Goal: Task Accomplishment & Management: Manage account settings

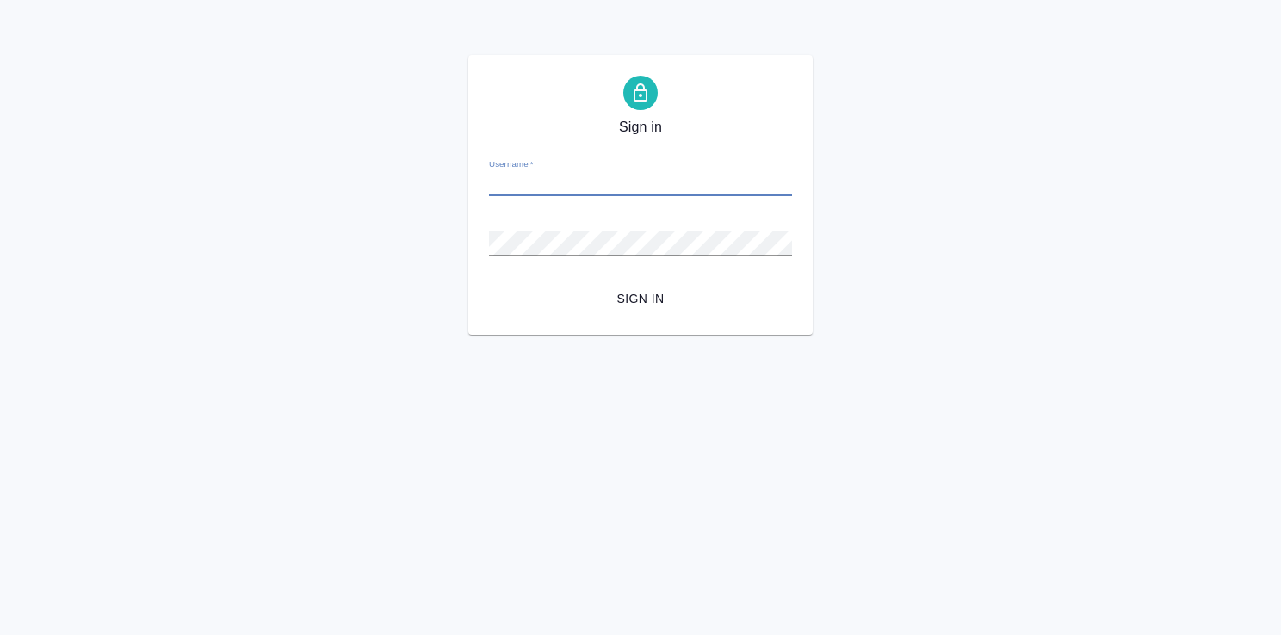
click at [565, 188] on input "Username   *" at bounding box center [640, 184] width 303 height 24
type input "[EMAIL_ADDRESS][DOMAIN_NAME]"
click at [627, 292] on span "Sign in" at bounding box center [640, 299] width 275 height 22
click at [561, 186] on input "Username   *" at bounding box center [640, 184] width 303 height 24
type input "[EMAIL_ADDRESS][DOMAIN_NAME]"
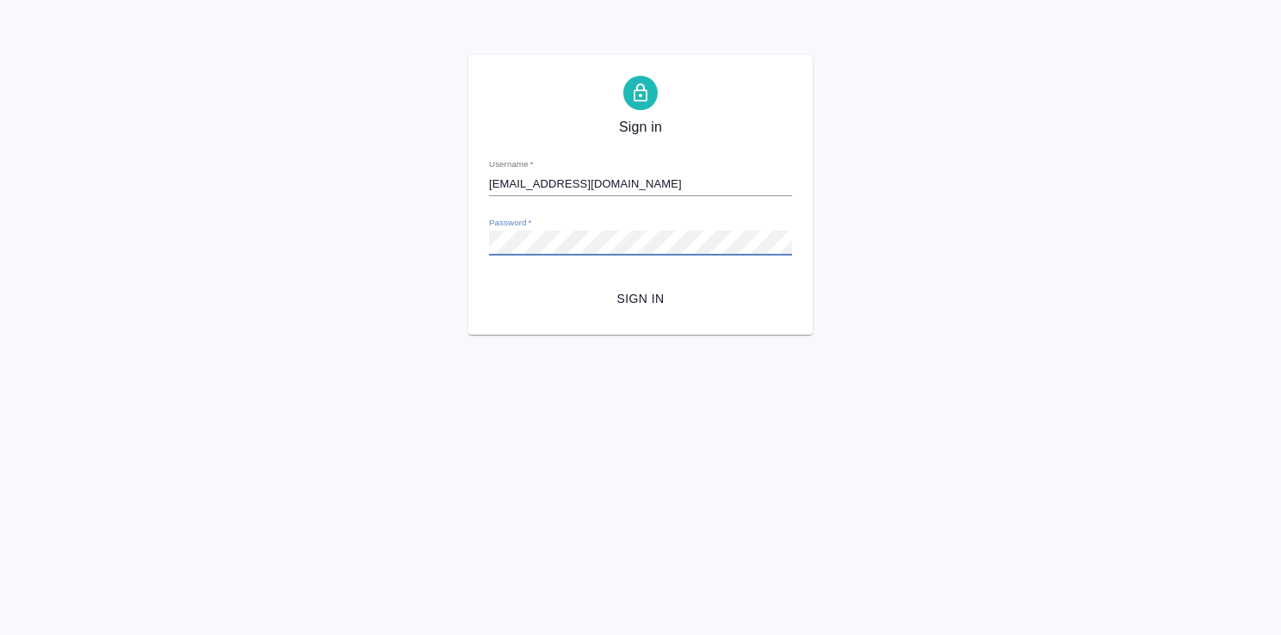
click at [438, 241] on div "Sign in Username   * [EMAIL_ADDRESS][DOMAIN_NAME] Password   * urlPath   * /Wor…" at bounding box center [640, 195] width 1281 height 280
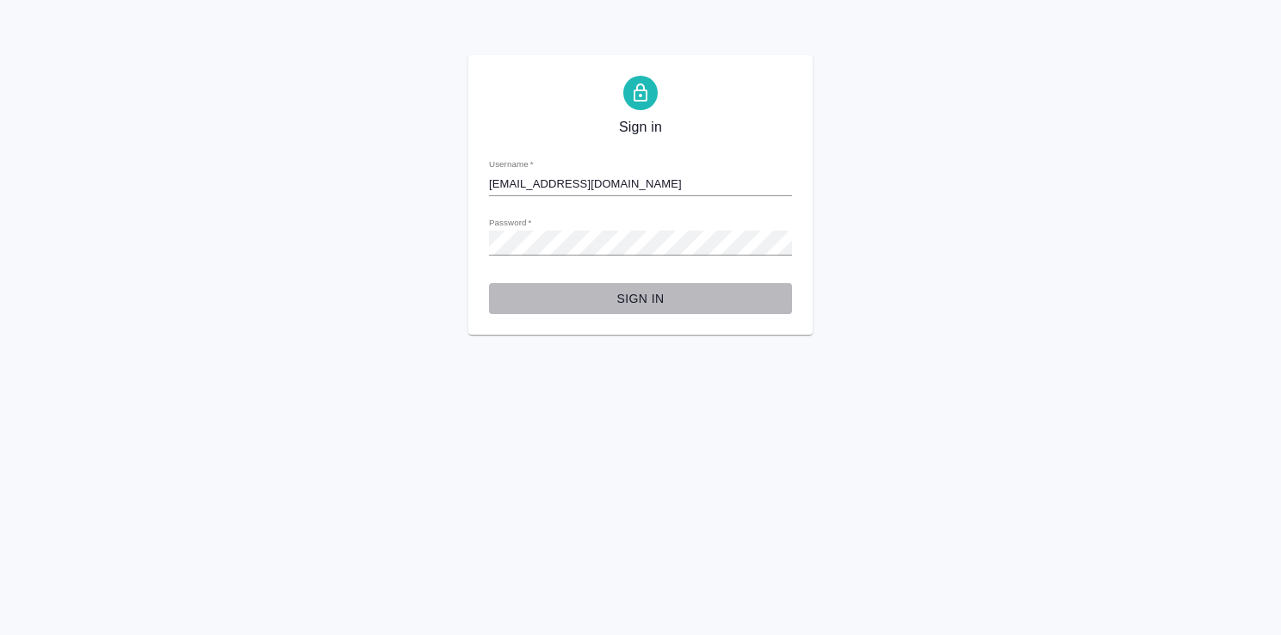
click at [644, 294] on span "Sign in" at bounding box center [640, 299] width 275 height 22
